Goal: Task Accomplishment & Management: Use online tool/utility

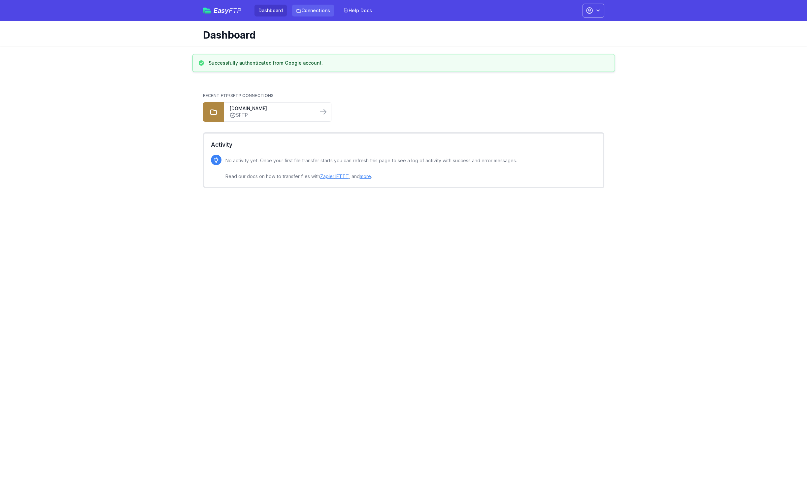
click at [310, 9] on link "Connections" at bounding box center [313, 11] width 42 height 12
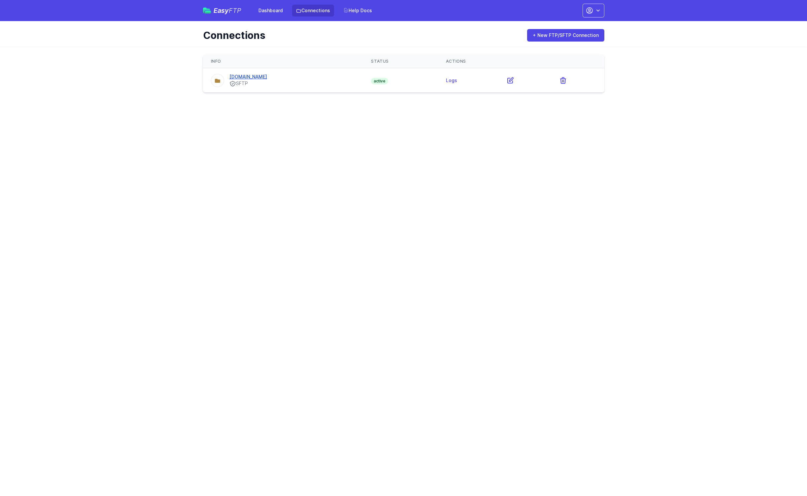
click at [263, 75] on link "[DOMAIN_NAME]" at bounding box center [248, 77] width 38 height 6
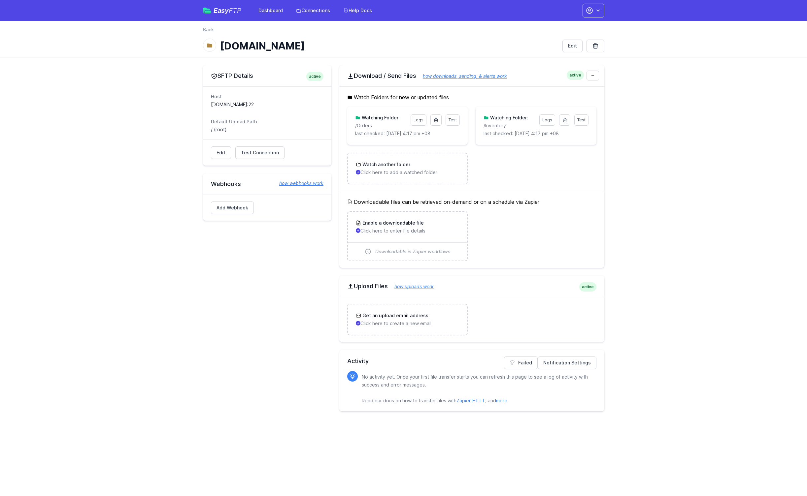
click at [300, 182] on link "how webhooks work" at bounding box center [297, 183] width 51 height 7
click at [238, 207] on link "Add Webhook" at bounding box center [232, 208] width 43 height 13
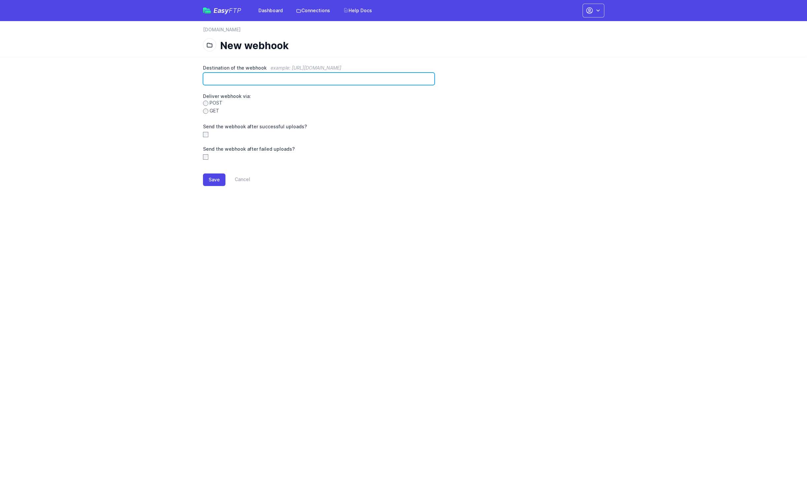
click at [213, 77] on input "Destination of the webhook example: https://www.example.com/hook" at bounding box center [319, 79] width 232 height 13
paste input "**********"
type input "**********"
click at [215, 183] on button "Save" at bounding box center [214, 180] width 22 height 13
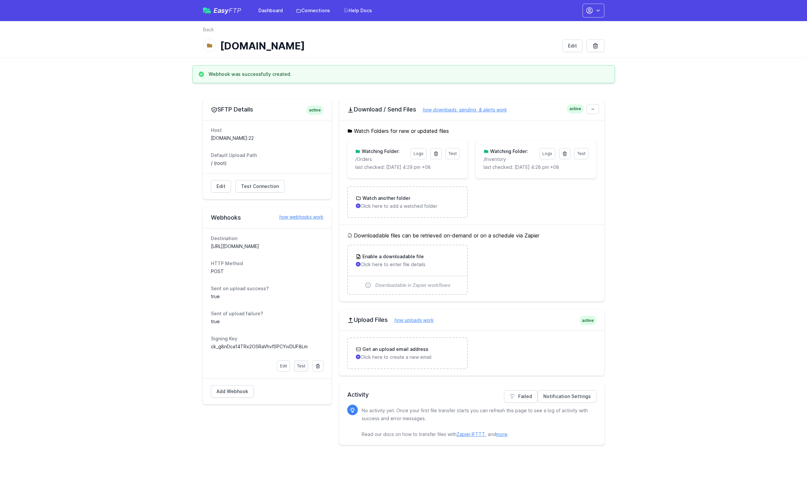
click at [298, 366] on link "Test" at bounding box center [301, 366] width 14 height 11
click at [567, 396] on link "Notification Settings" at bounding box center [566, 396] width 59 height 13
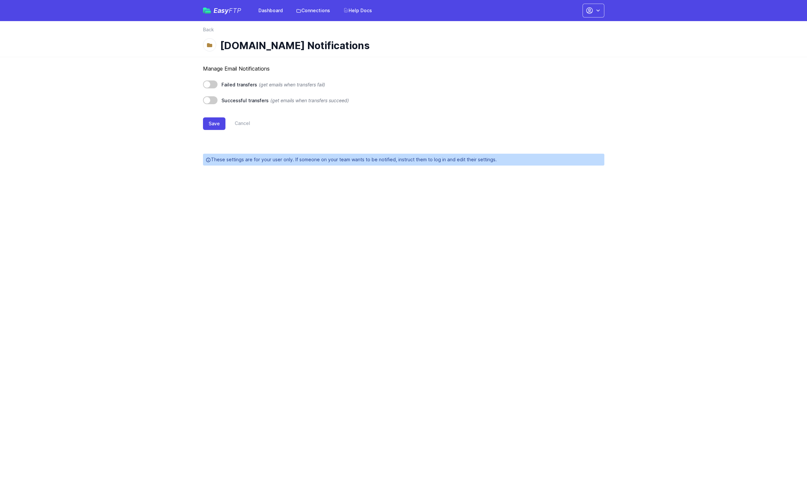
click at [213, 101] on span at bounding box center [210, 100] width 15 height 8
click at [213, 83] on span at bounding box center [210, 84] width 15 height 8
click at [212, 125] on button "Save" at bounding box center [214, 123] width 22 height 13
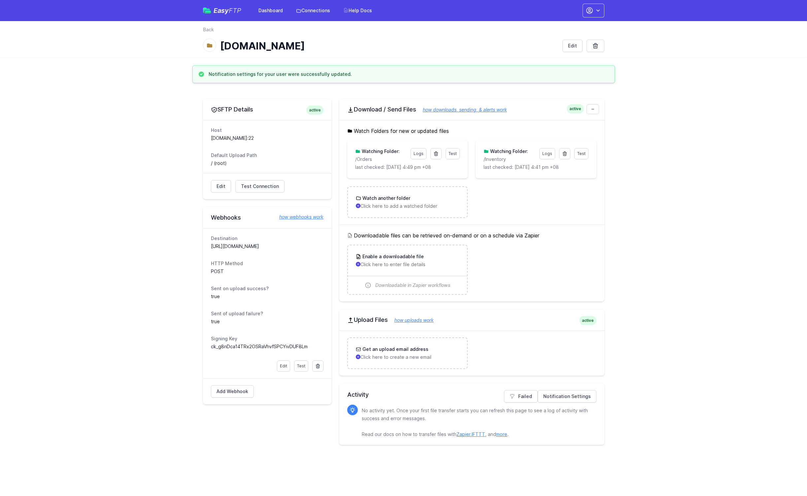
click at [601, 14] on button "button" at bounding box center [593, 11] width 22 height 14
click at [567, 27] on link "Account Settings" at bounding box center [572, 27] width 63 height 12
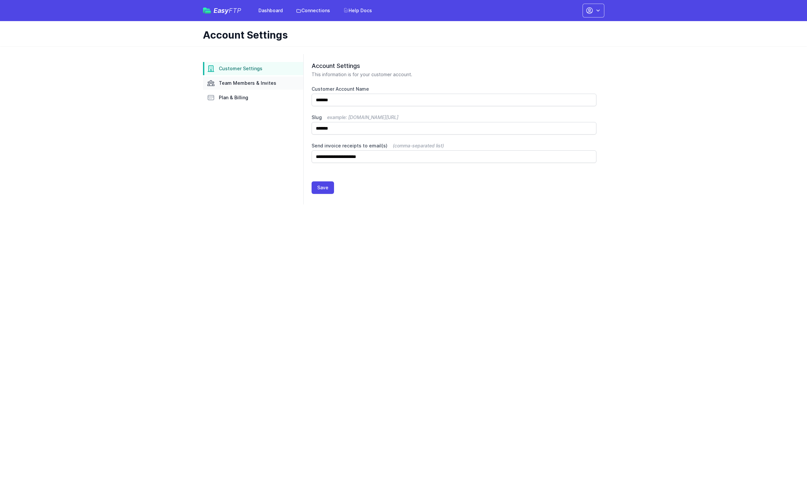
click at [258, 82] on span "Team Members & Invites" at bounding box center [247, 83] width 57 height 7
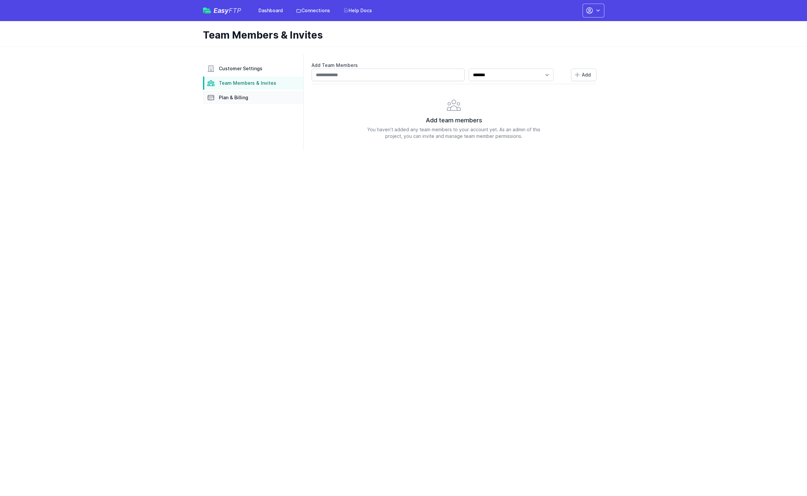
click at [238, 96] on span "Plan & Billing" at bounding box center [233, 97] width 29 height 7
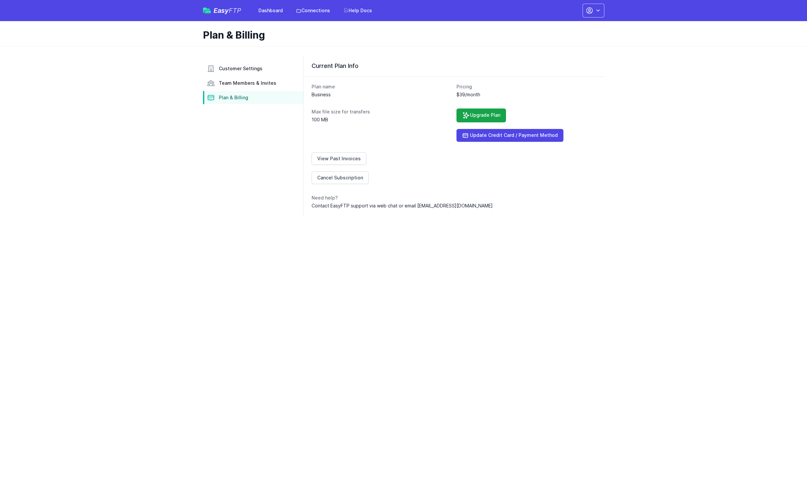
click at [599, 11] on icon "button" at bounding box center [597, 10] width 7 height 7
click at [313, 11] on link "Connections" at bounding box center [313, 11] width 42 height 12
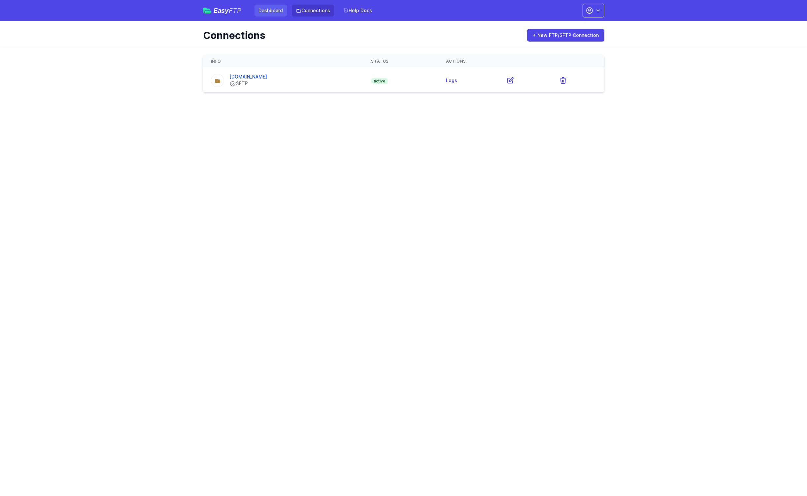
click at [270, 11] on link "Dashboard" at bounding box center [270, 11] width 32 height 12
